Goal: Task Accomplishment & Management: Use online tool/utility

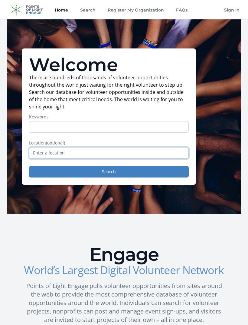
click at [91, 154] on input "text" at bounding box center [109, 153] width 160 height 12
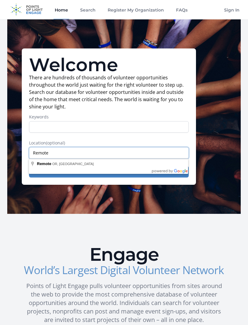
type input "Remote"
click at [223, 139] on div "Welcome There are hundreds of thousands of volunteer opportunities throughout t…" at bounding box center [124, 116] width 234 height 194
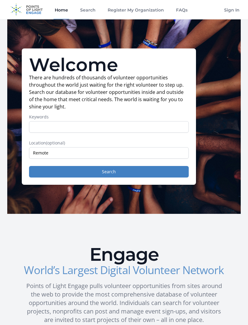
click at [141, 173] on button "Search" at bounding box center [109, 172] width 160 height 12
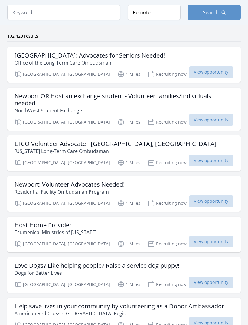
scroll to position [45, 0]
click at [216, 74] on span "View opportunity" at bounding box center [211, 72] width 45 height 12
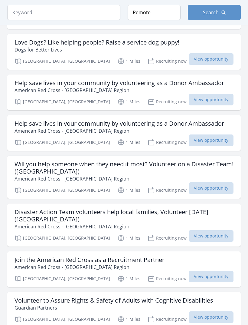
scroll to position [268, 0]
click at [211, 103] on span "View opportunity" at bounding box center [211, 100] width 45 height 12
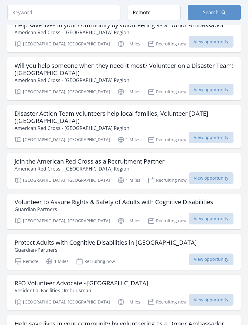
scroll to position [367, 0]
click at [215, 136] on span "View opportunity" at bounding box center [211, 138] width 45 height 12
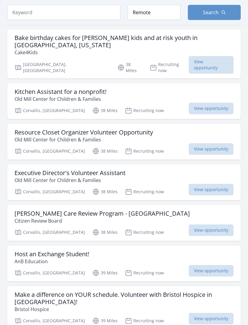
scroll to position [1295, 0]
click at [218, 184] on span "View opportunity" at bounding box center [211, 190] width 45 height 12
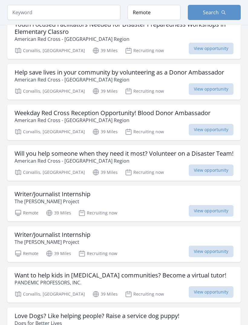
scroll to position [1654, 0]
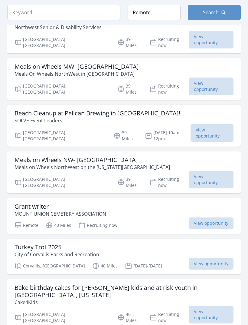
scroll to position [2776, 0]
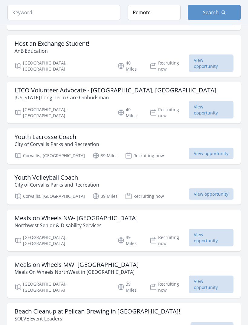
scroll to position [2551, 0]
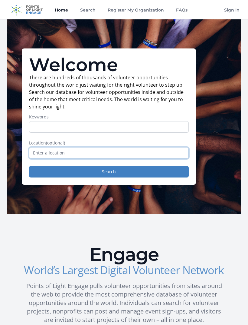
click at [82, 152] on input "text" at bounding box center [109, 153] width 160 height 12
